Goal: Check status: Check status

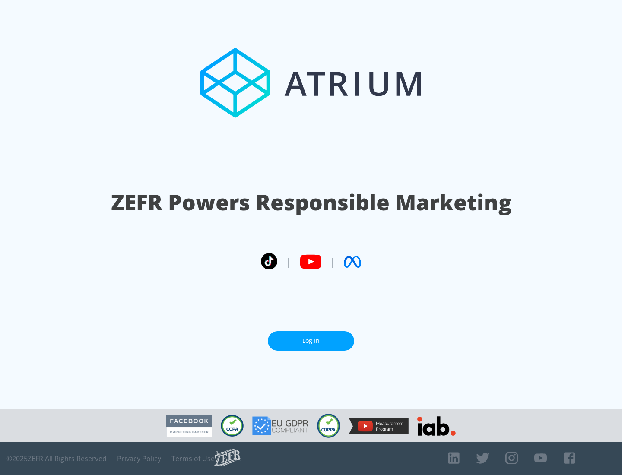
click at [311, 341] on link "Log In" at bounding box center [311, 340] width 86 height 19
